Goal: Task Accomplishment & Management: Manage account settings

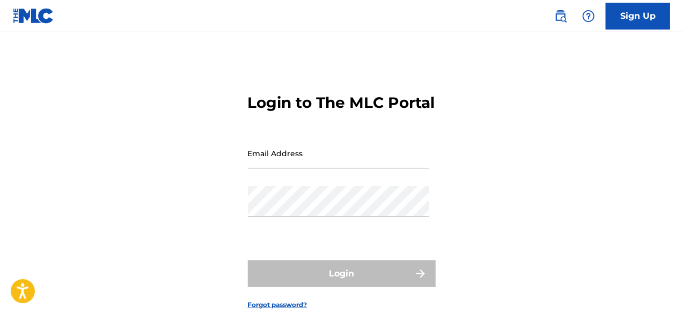
click at [303, 169] on input "Email Address" at bounding box center [338, 153] width 181 height 31
type input "[EMAIL_ADDRESS][DOMAIN_NAME]"
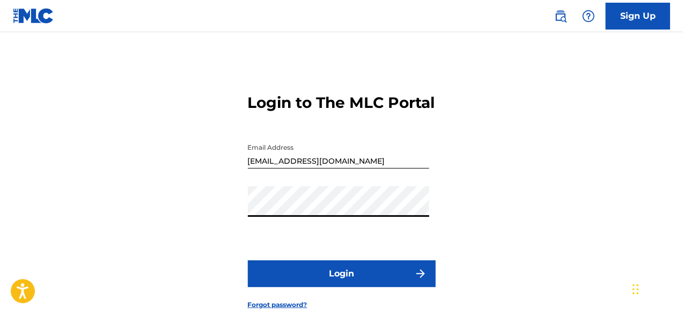
click at [336, 287] on button "Login" at bounding box center [342, 273] width 188 height 27
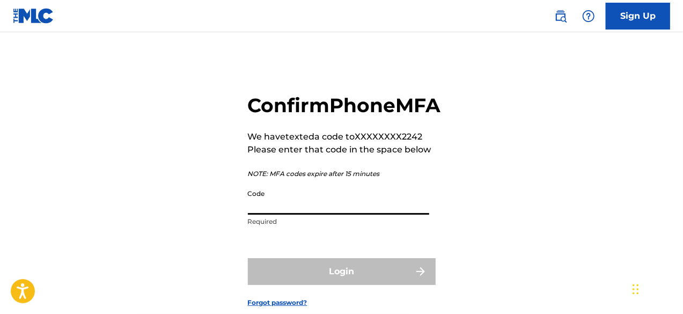
click at [301, 215] on input "Code" at bounding box center [338, 199] width 181 height 31
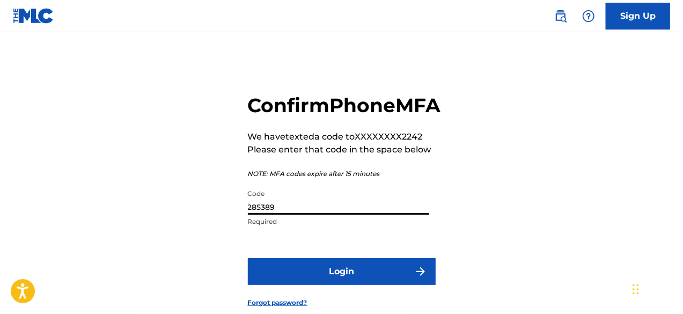
type input "285389"
click at [338, 285] on button "Login" at bounding box center [342, 271] width 188 height 27
